Goal: Communication & Community: Connect with others

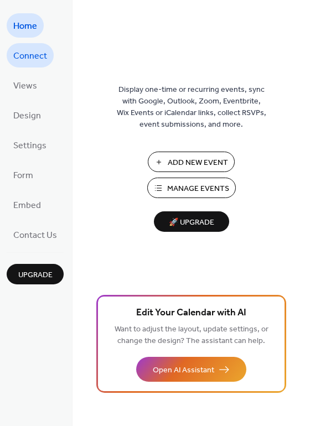
click at [34, 58] on span "Connect" at bounding box center [30, 57] width 34 height 18
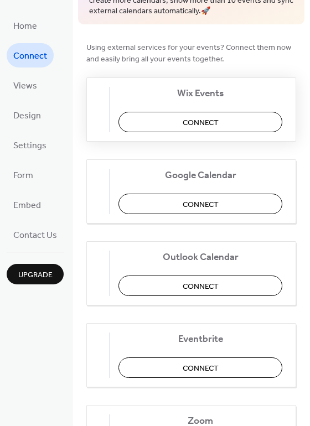
scroll to position [111, 0]
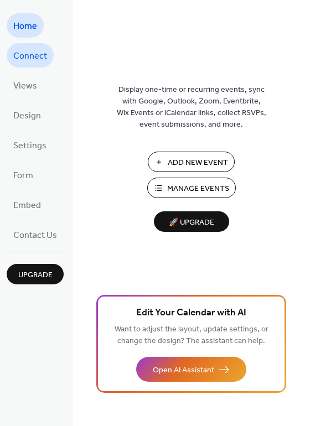
click at [37, 50] on span "Connect" at bounding box center [30, 57] width 34 height 18
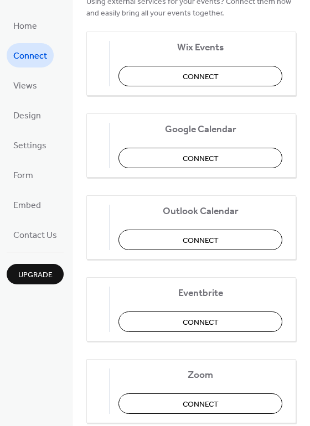
scroll to position [175, 0]
